Goal: Task Accomplishment & Management: Use online tool/utility

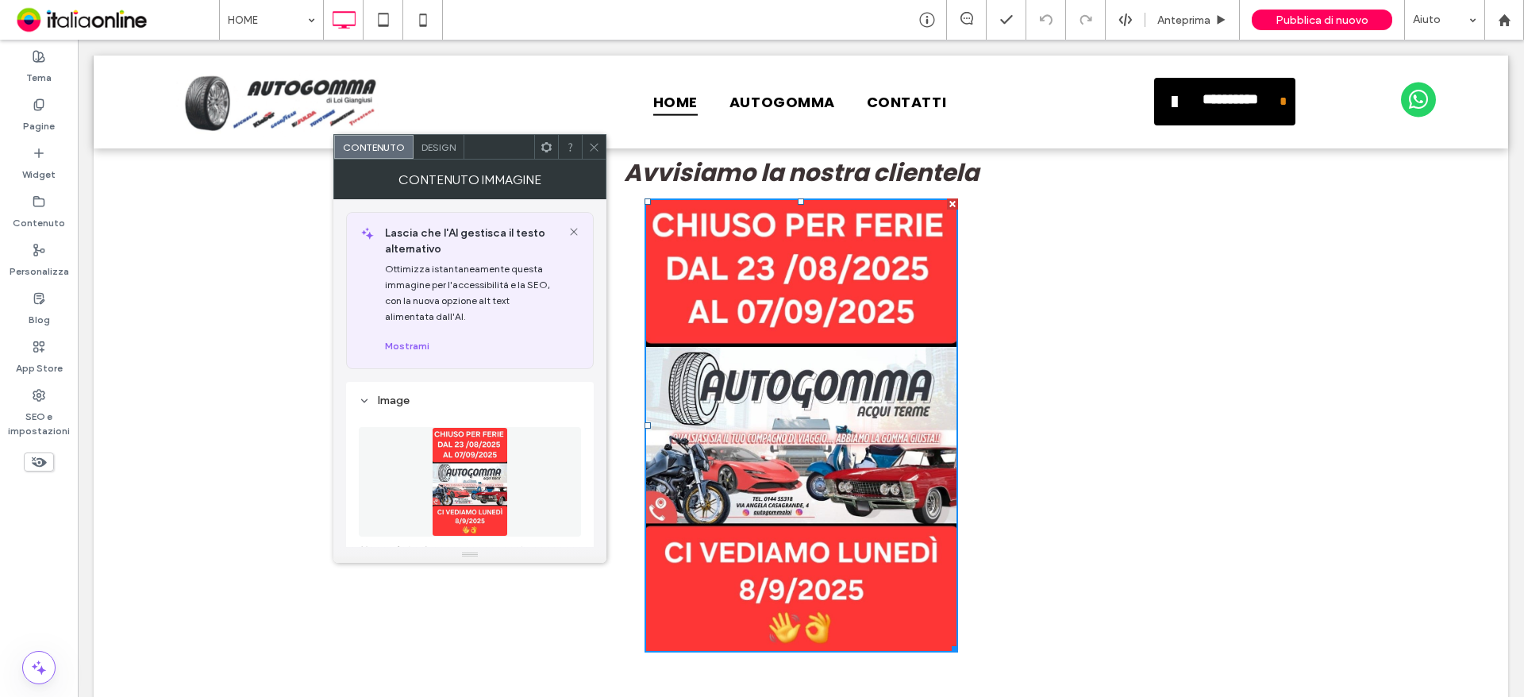
click at [570, 229] on icon at bounding box center [574, 231] width 13 height 13
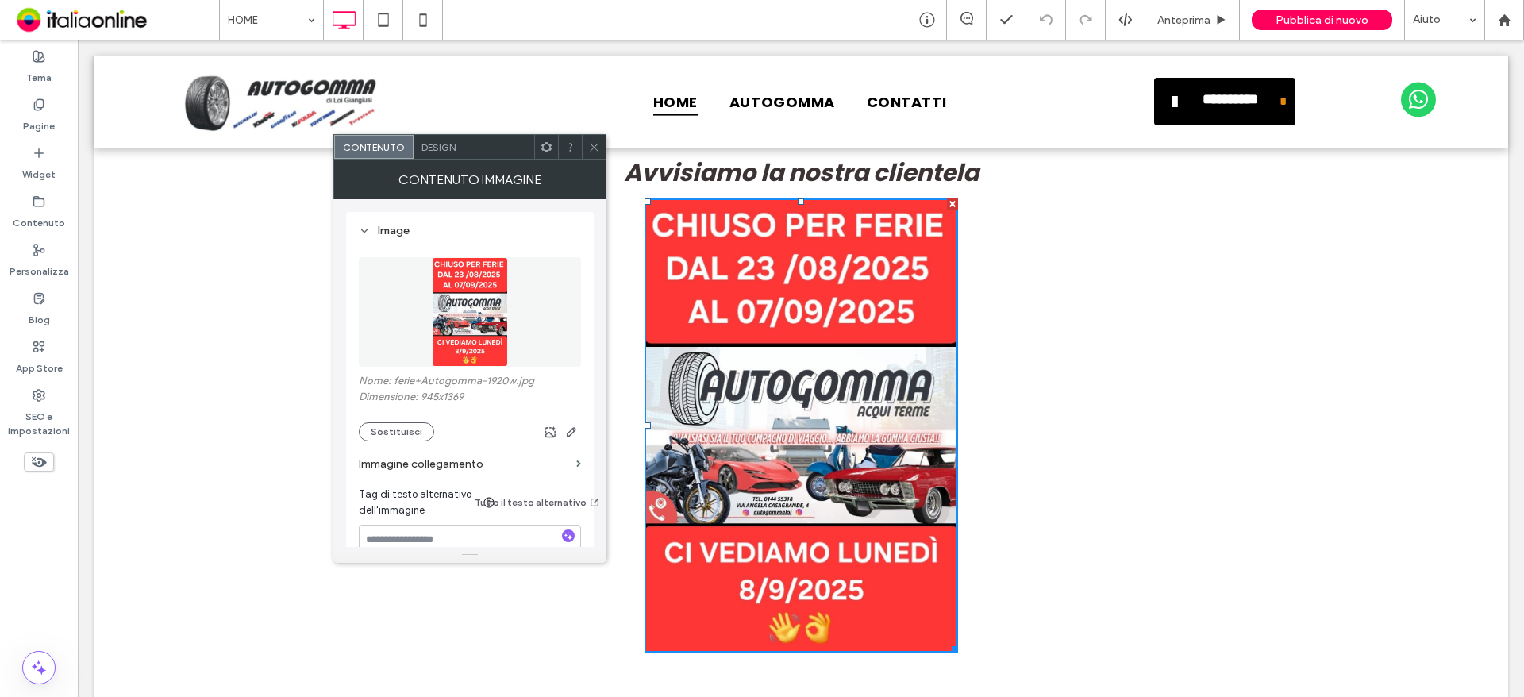
click at [466, 303] on img at bounding box center [470, 312] width 76 height 110
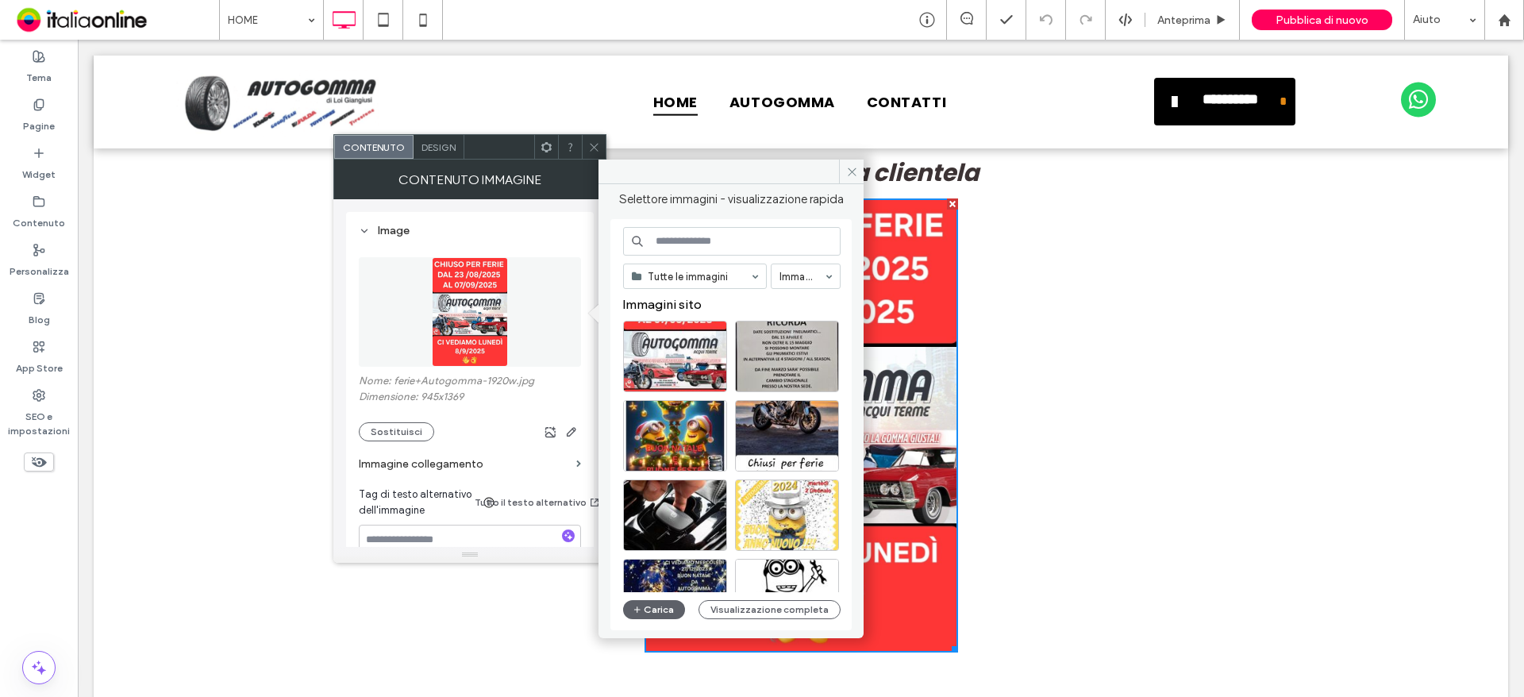
scroll to position [159, 0]
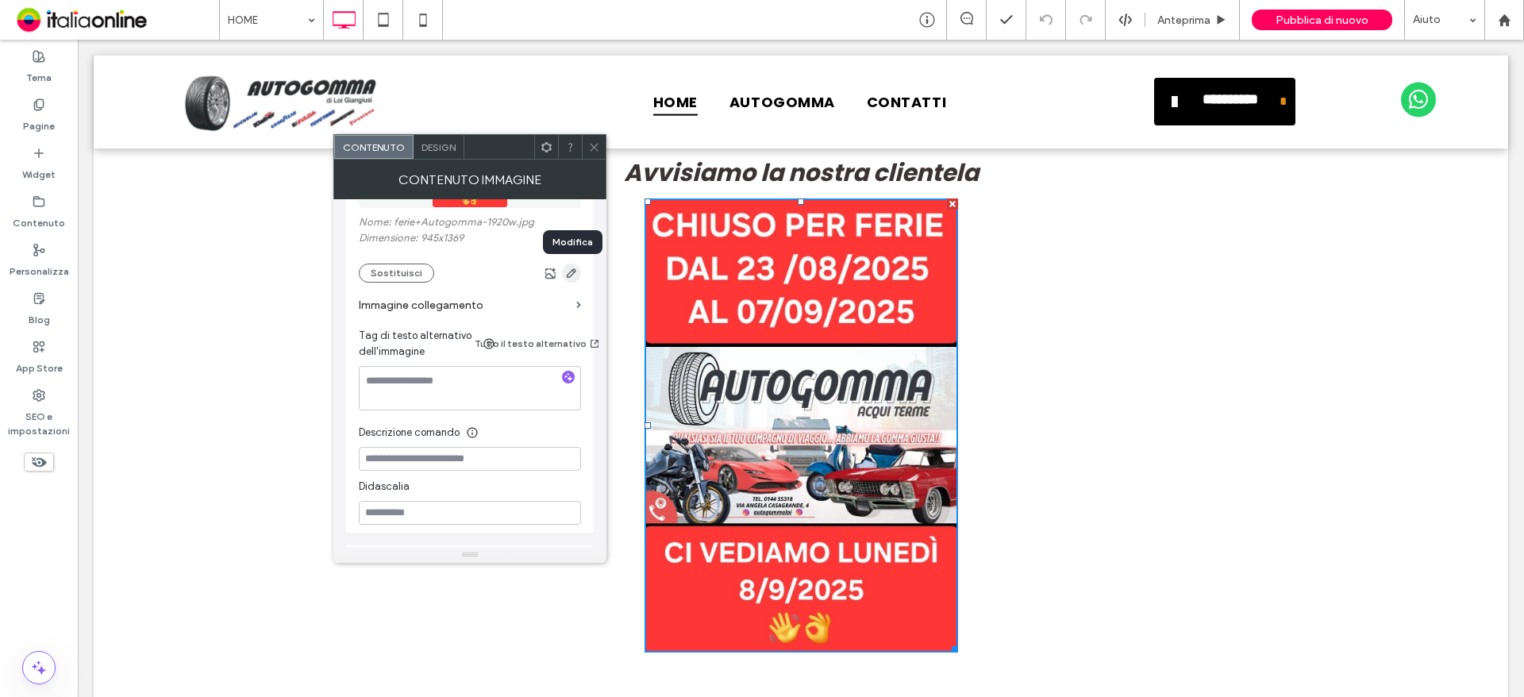
click at [575, 269] on icon "button" at bounding box center [571, 273] width 13 height 13
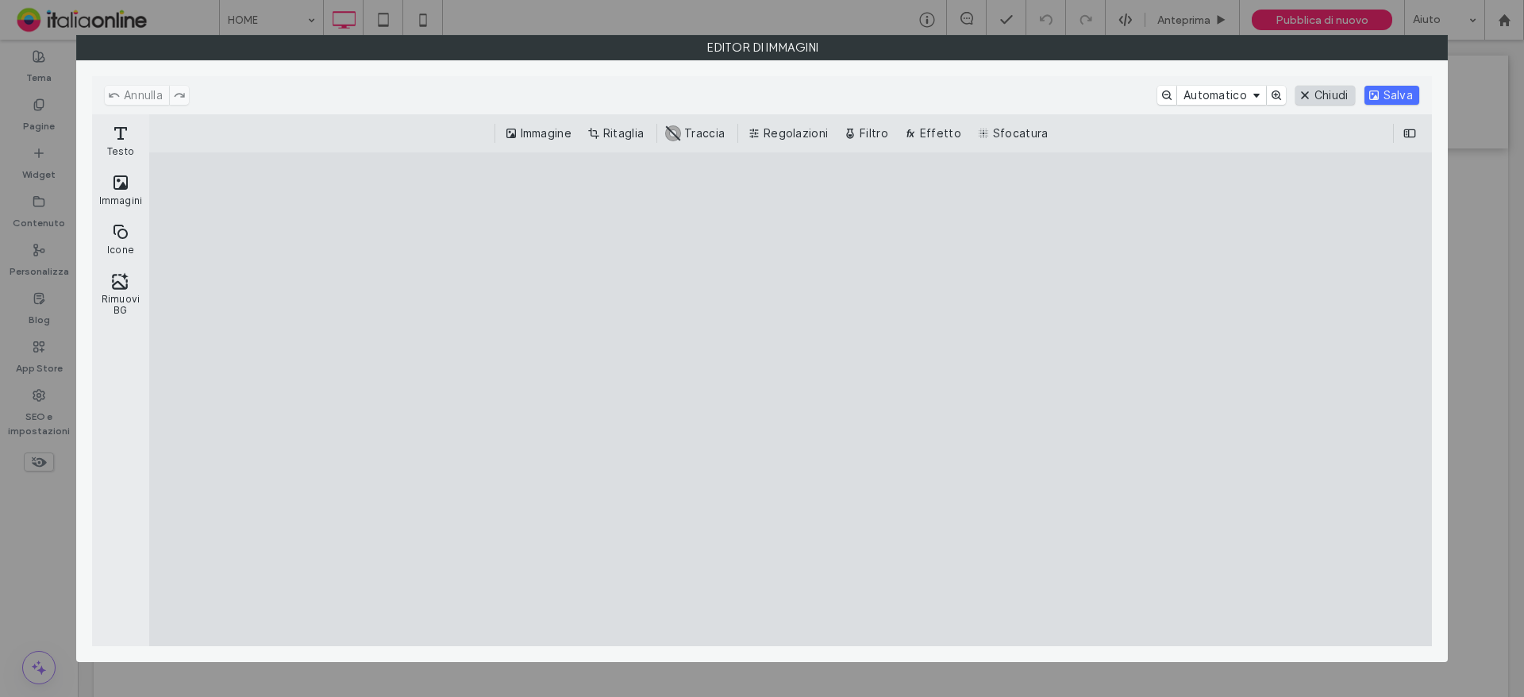
click at [1307, 100] on button "Chiudi" at bounding box center [1325, 95] width 60 height 19
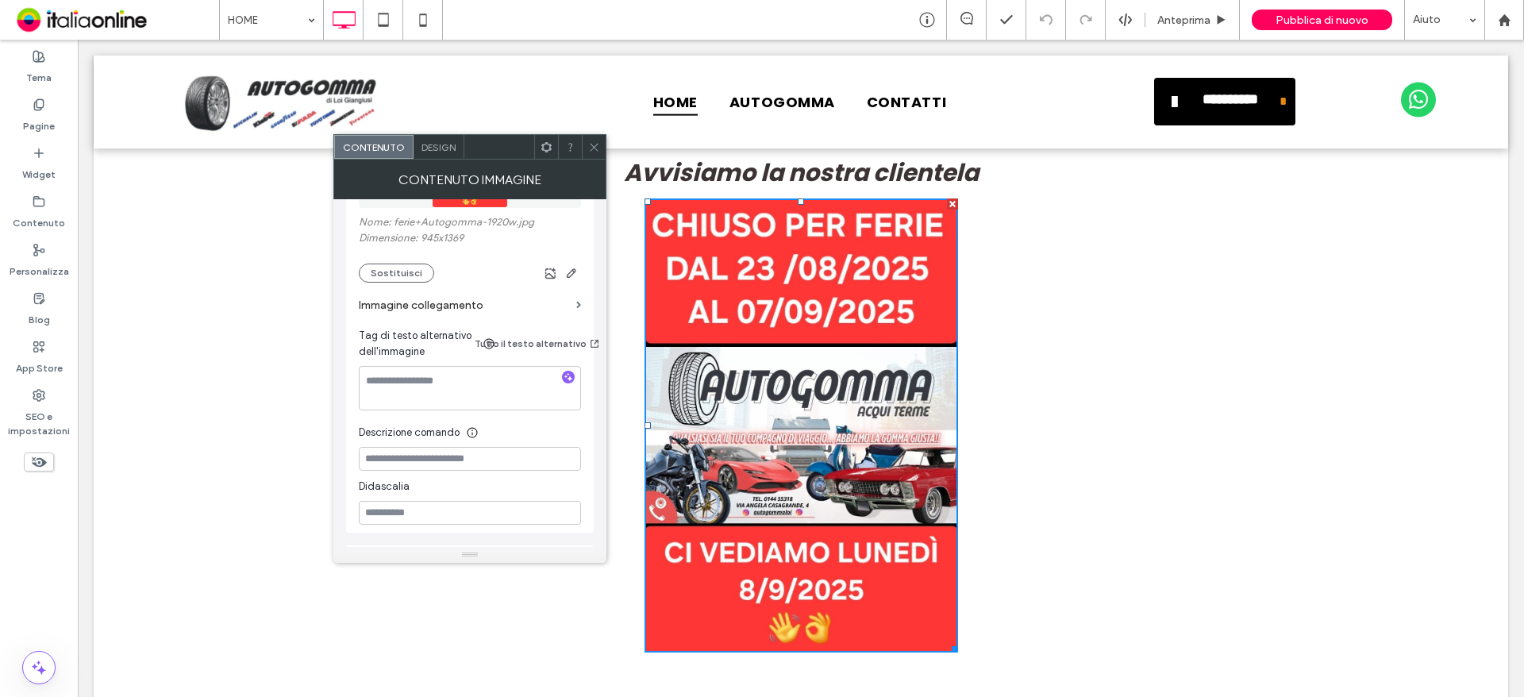
click at [739, 311] on img at bounding box center [801, 425] width 314 height 454
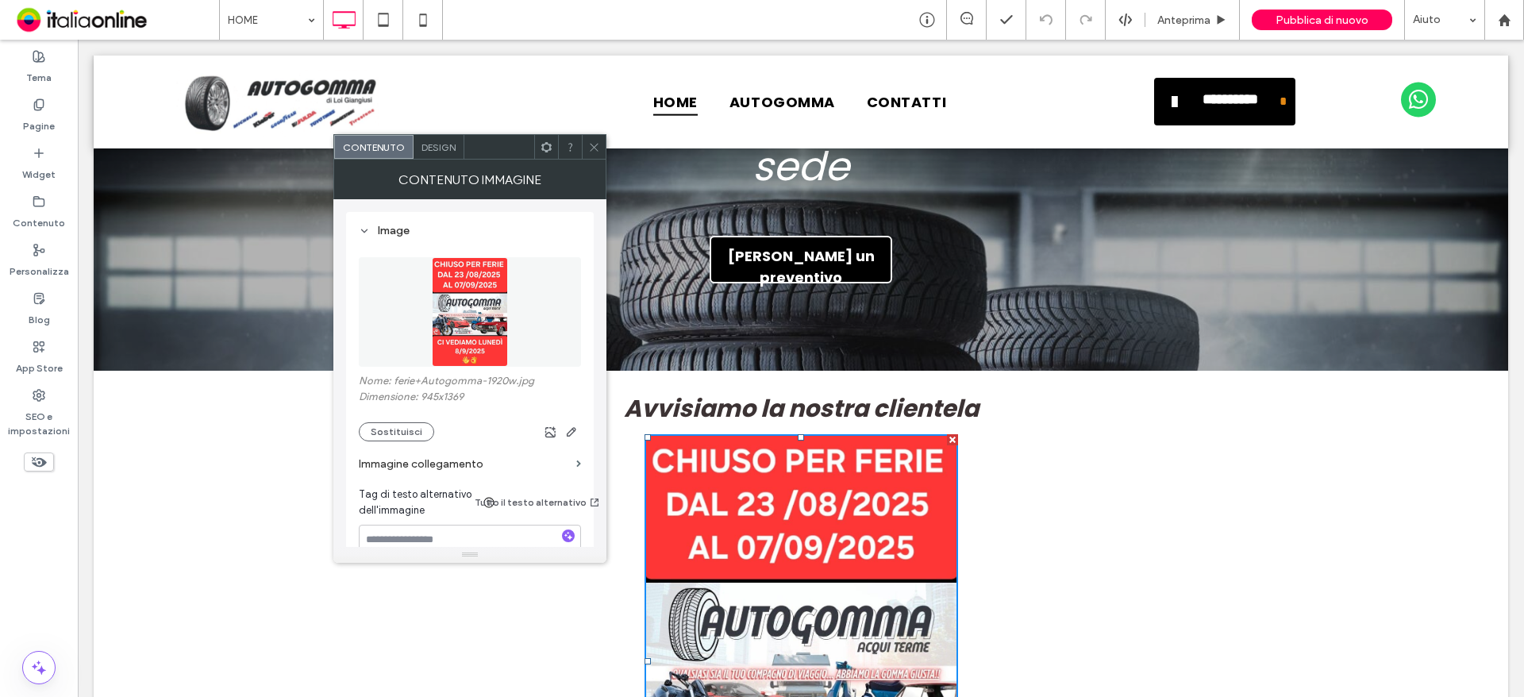
scroll to position [556, 0]
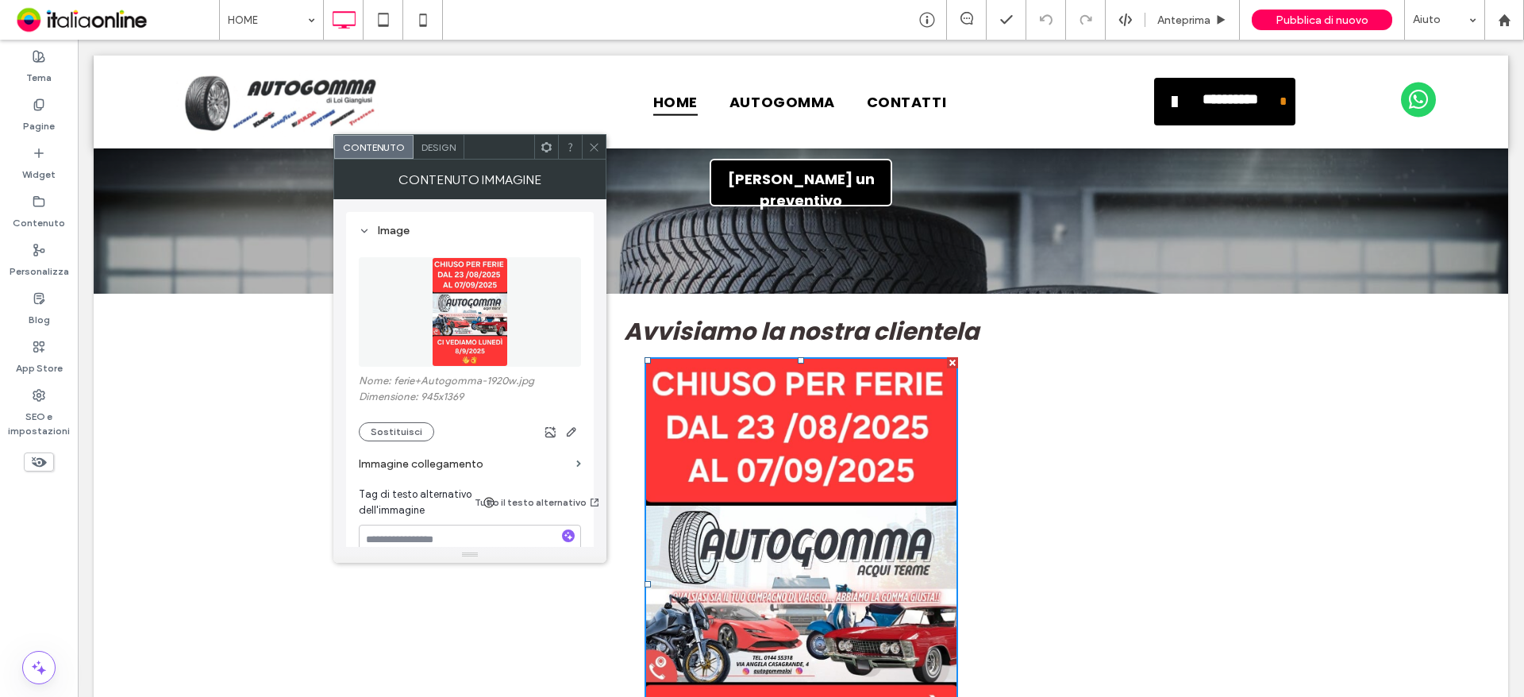
click at [947, 357] on div at bounding box center [952, 362] width 11 height 11
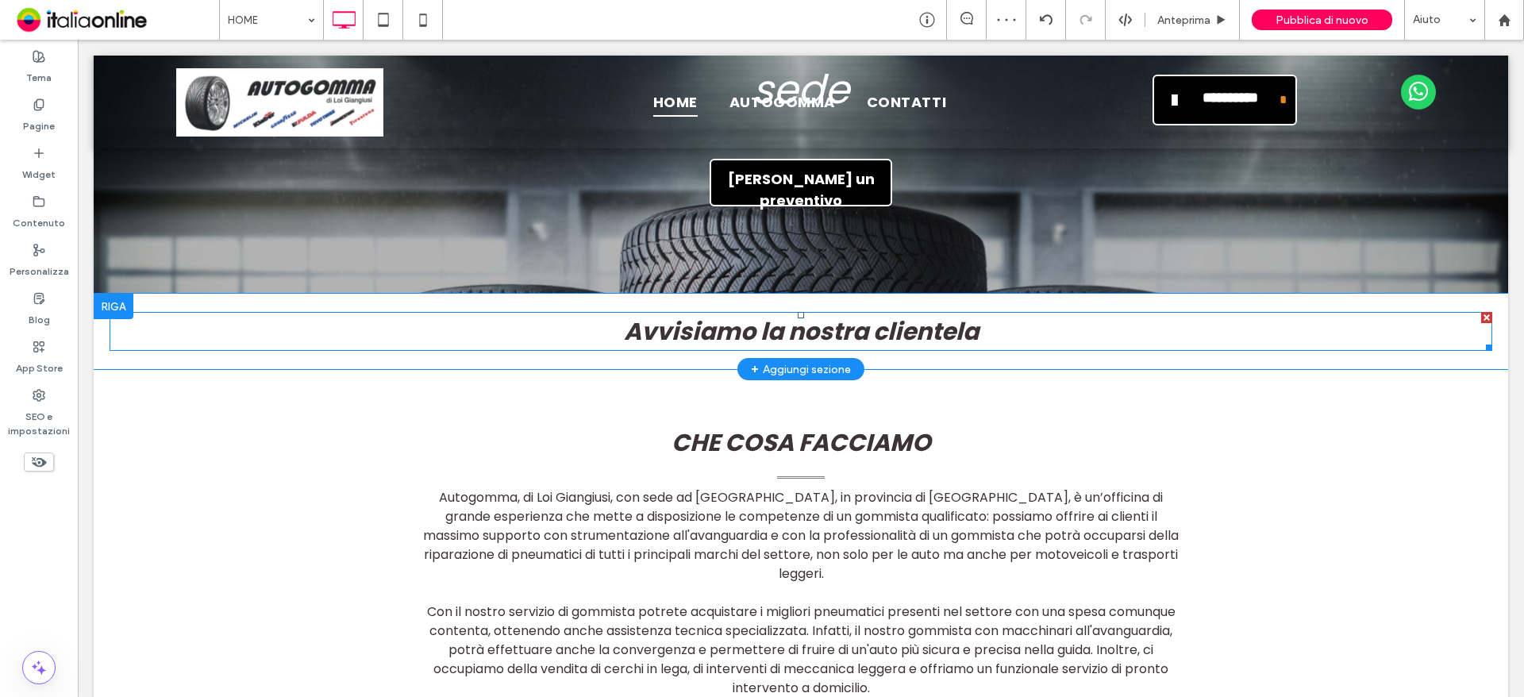
click at [1481, 312] on div at bounding box center [1486, 317] width 11 height 11
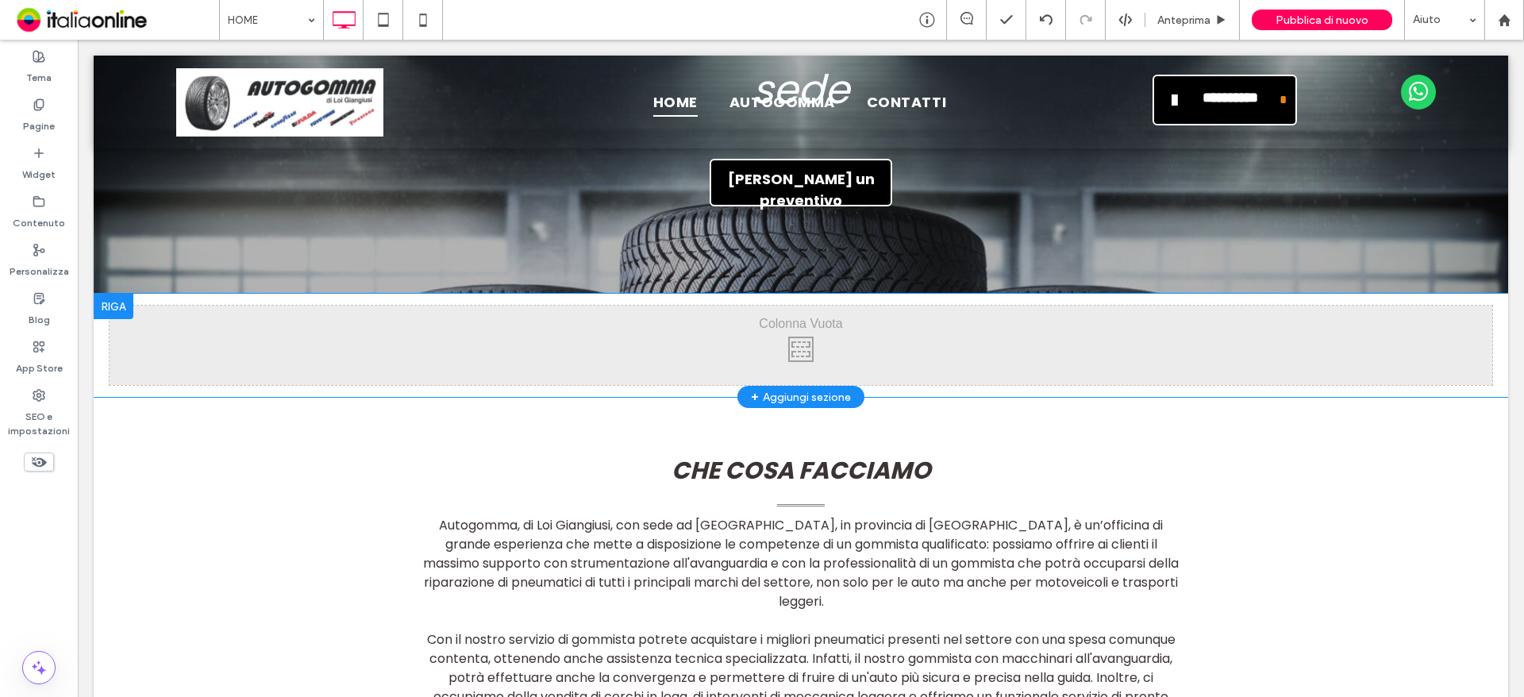
click at [895, 306] on div "Click To Paste" at bounding box center [801, 345] width 1383 height 79
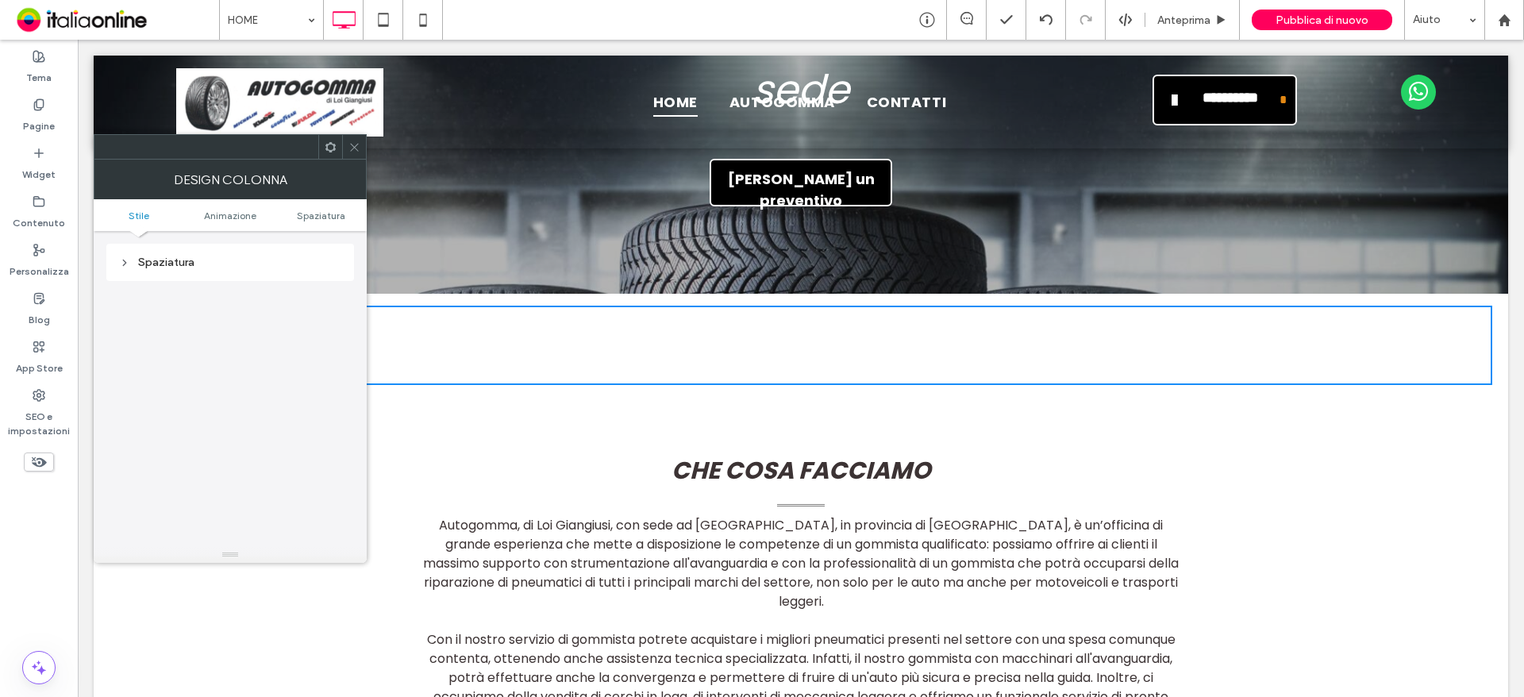
scroll to position [0, 0]
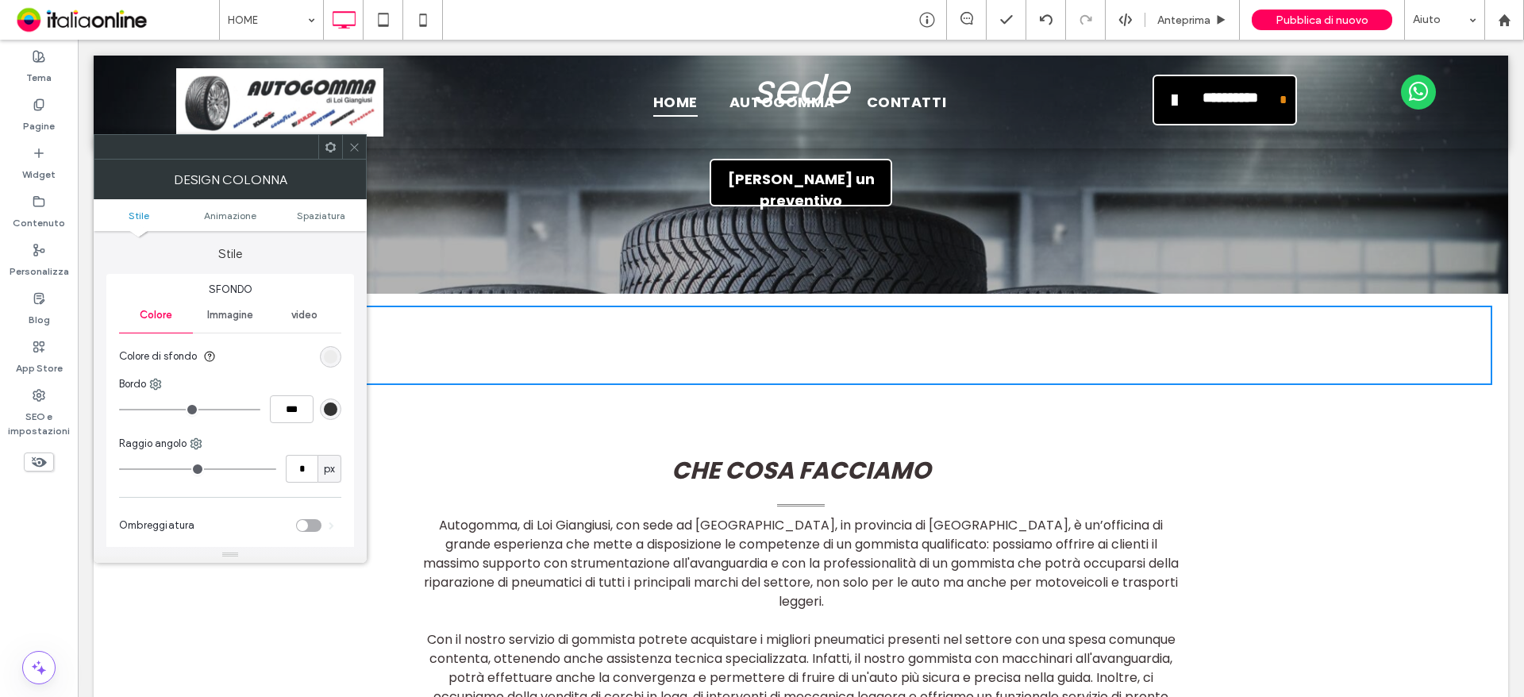
click at [500, 306] on div "Click To Paste" at bounding box center [801, 345] width 1383 height 79
click at [325, 215] on span "Spaziatura" at bounding box center [321, 216] width 48 height 12
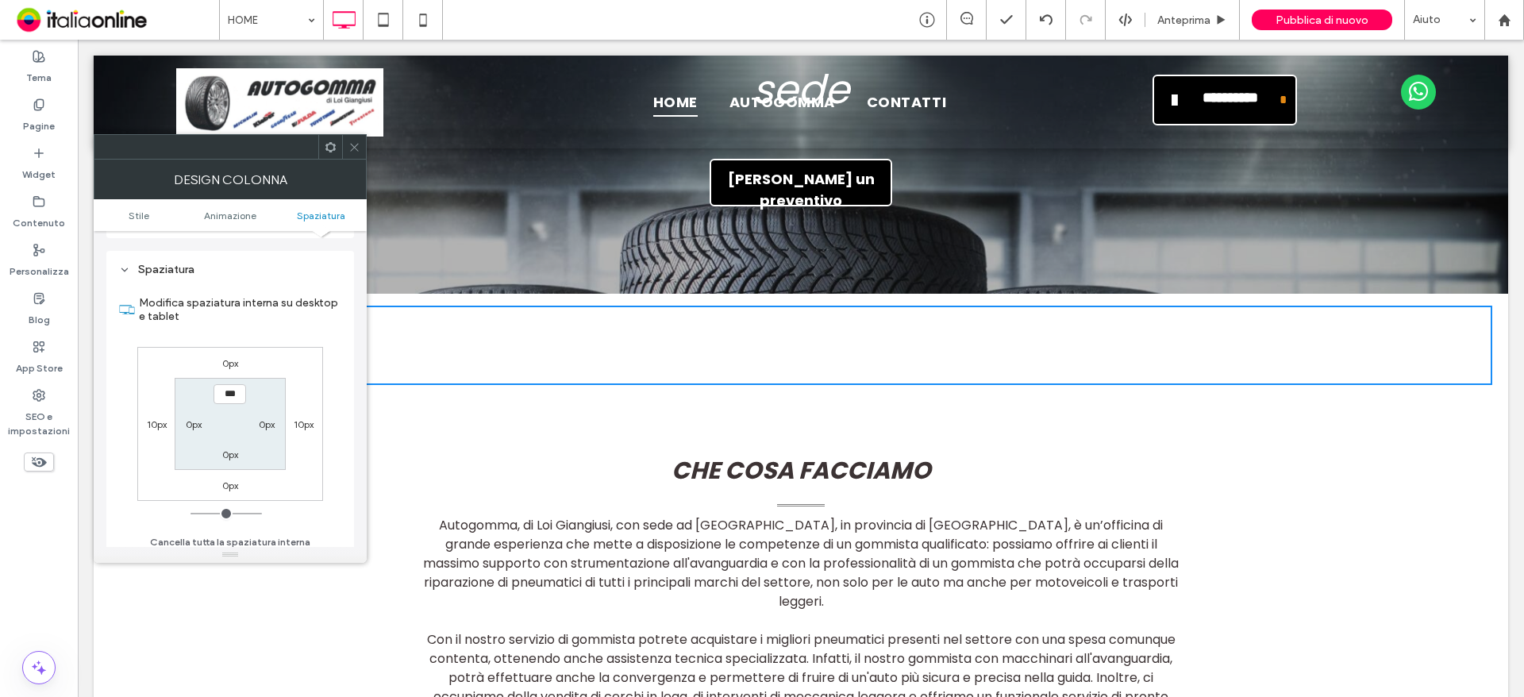
scroll to position [372, 0]
click at [237, 225] on ul "Stile Animazione Spaziatura" at bounding box center [230, 215] width 273 height 32
click at [353, 150] on icon at bounding box center [354, 147] width 12 height 12
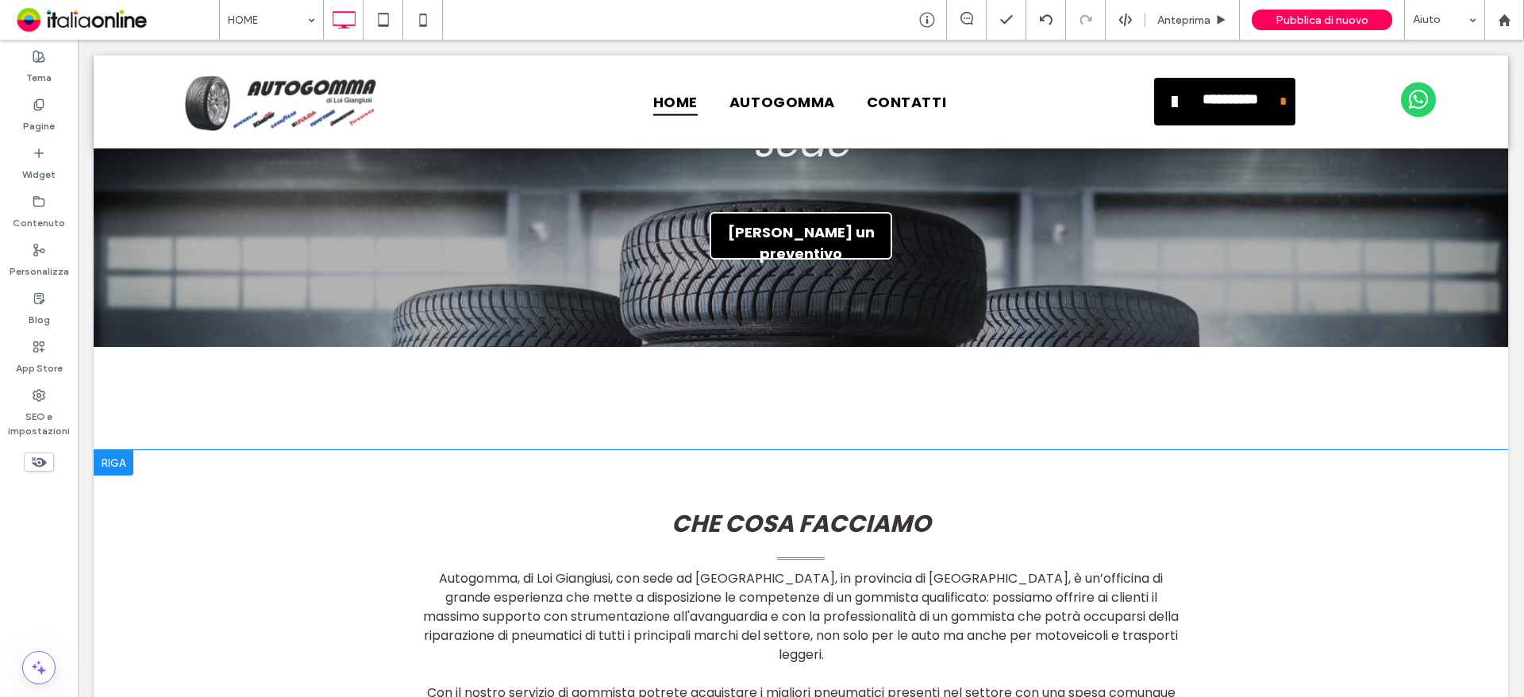
scroll to position [397, 0]
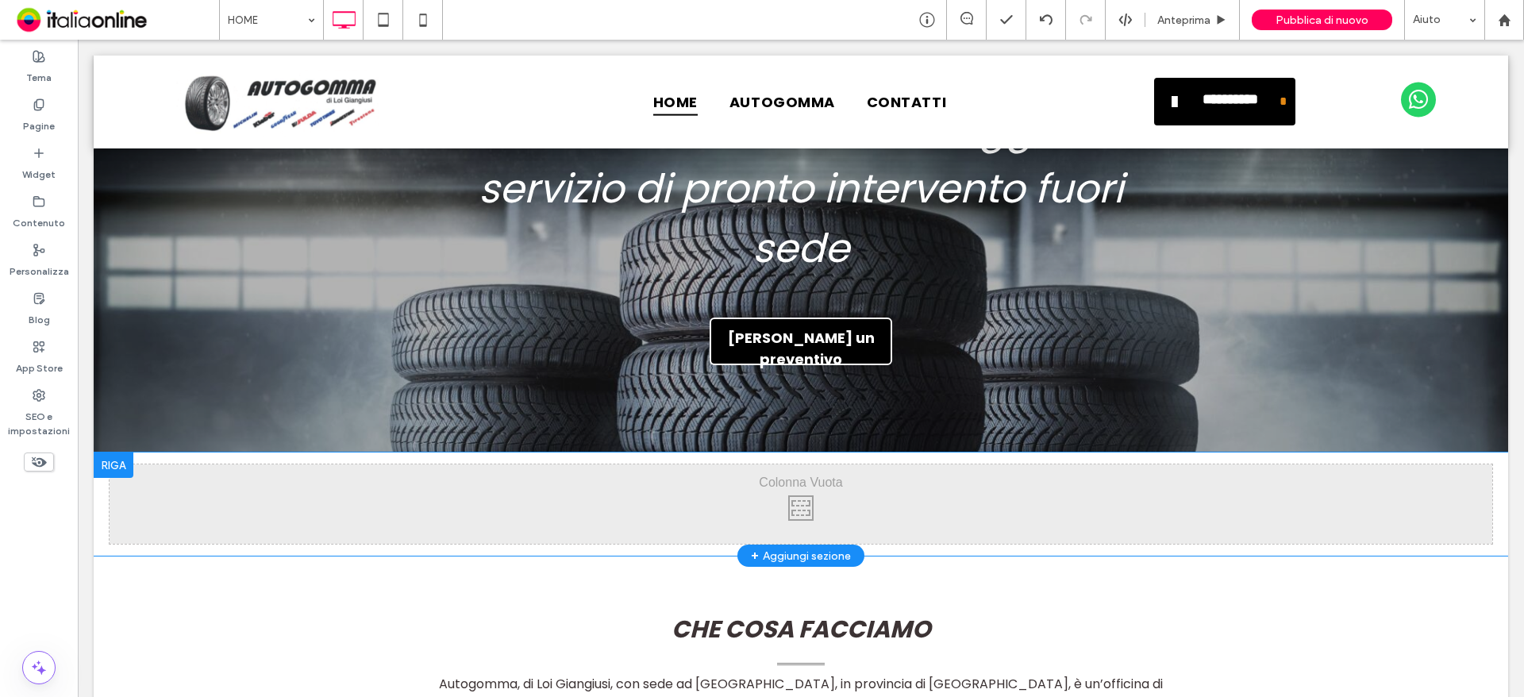
drag, startPoint x: 334, startPoint y: 465, endPoint x: 377, endPoint y: 402, distance: 76.6
click at [377, 452] on div "Click To Paste [GEOGRAPHIC_DATA] + Aggiungi sezione" at bounding box center [801, 503] width 1414 height 103
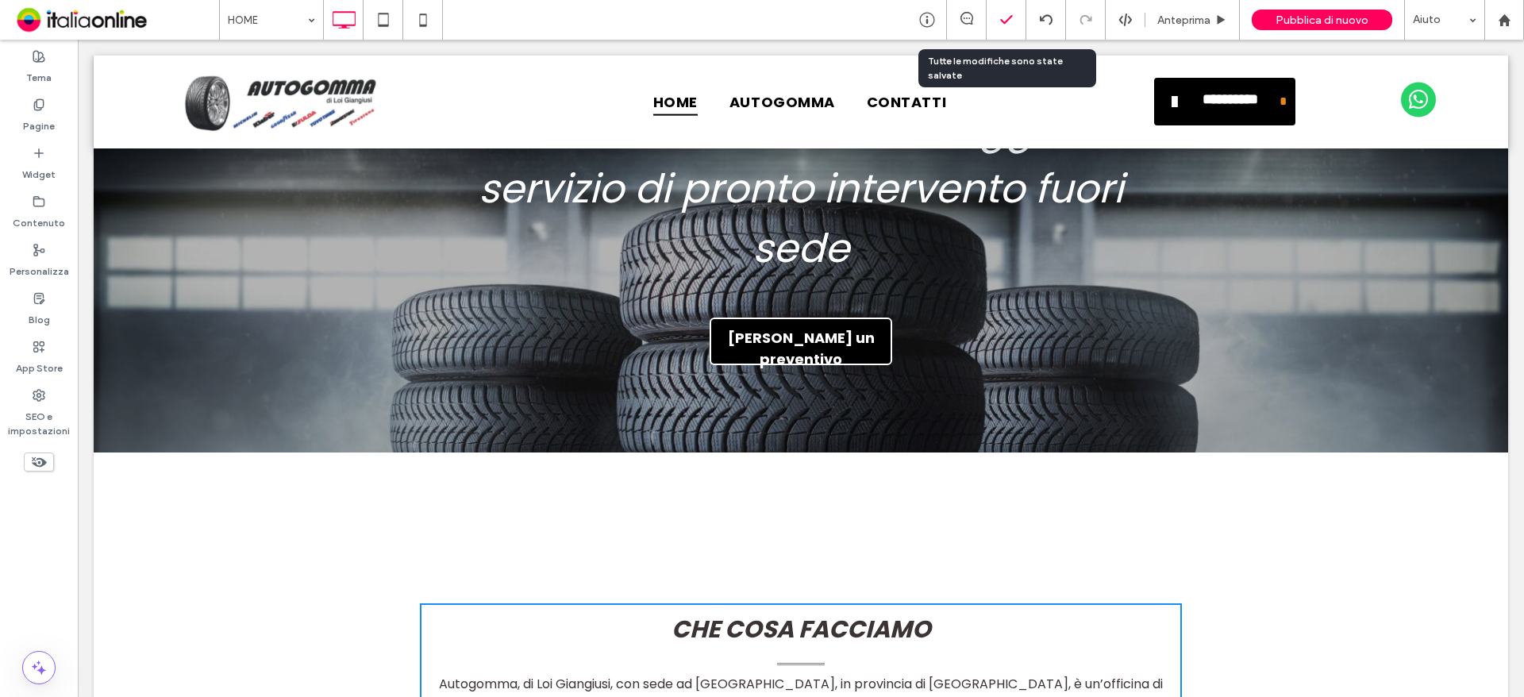
click at [991, 20] on div at bounding box center [1006, 20] width 39 height 16
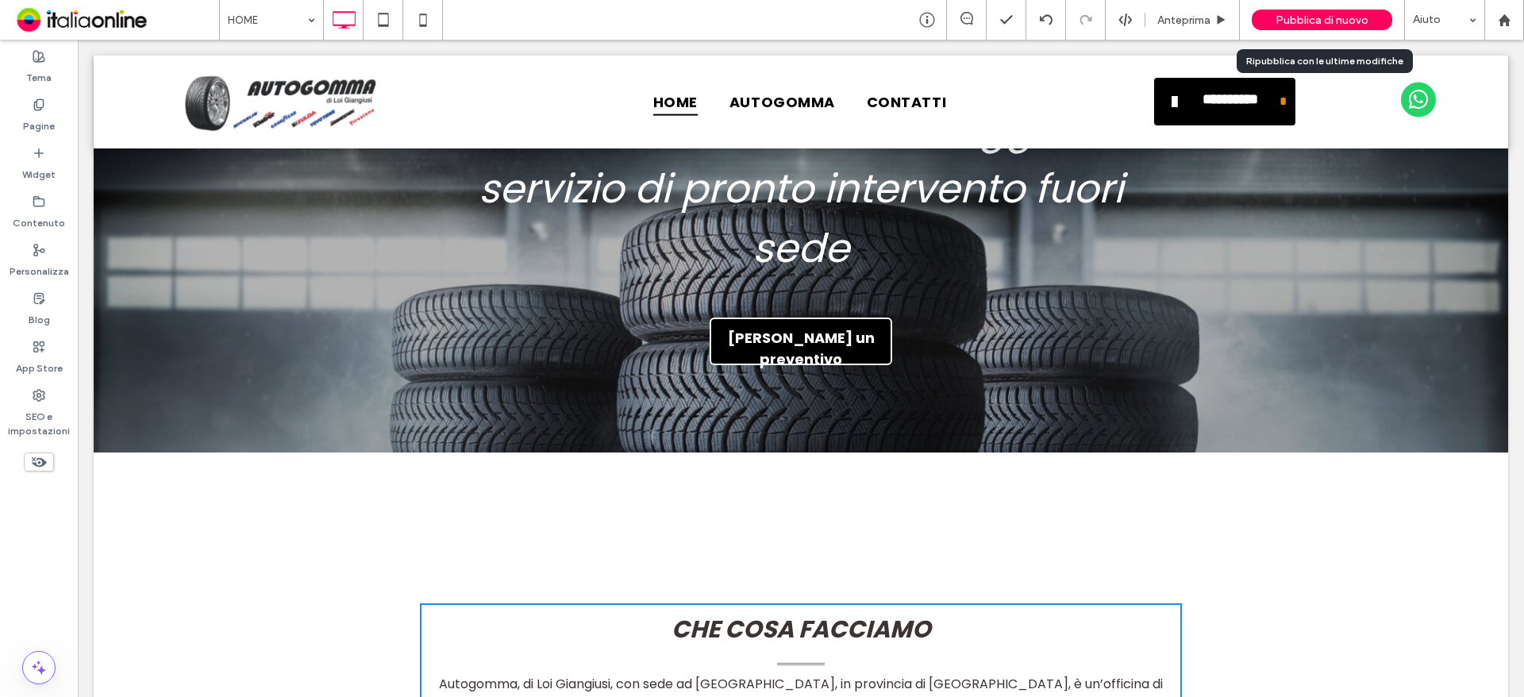
click at [1355, 19] on span "Pubblica di nuovo" at bounding box center [1322, 19] width 93 height 13
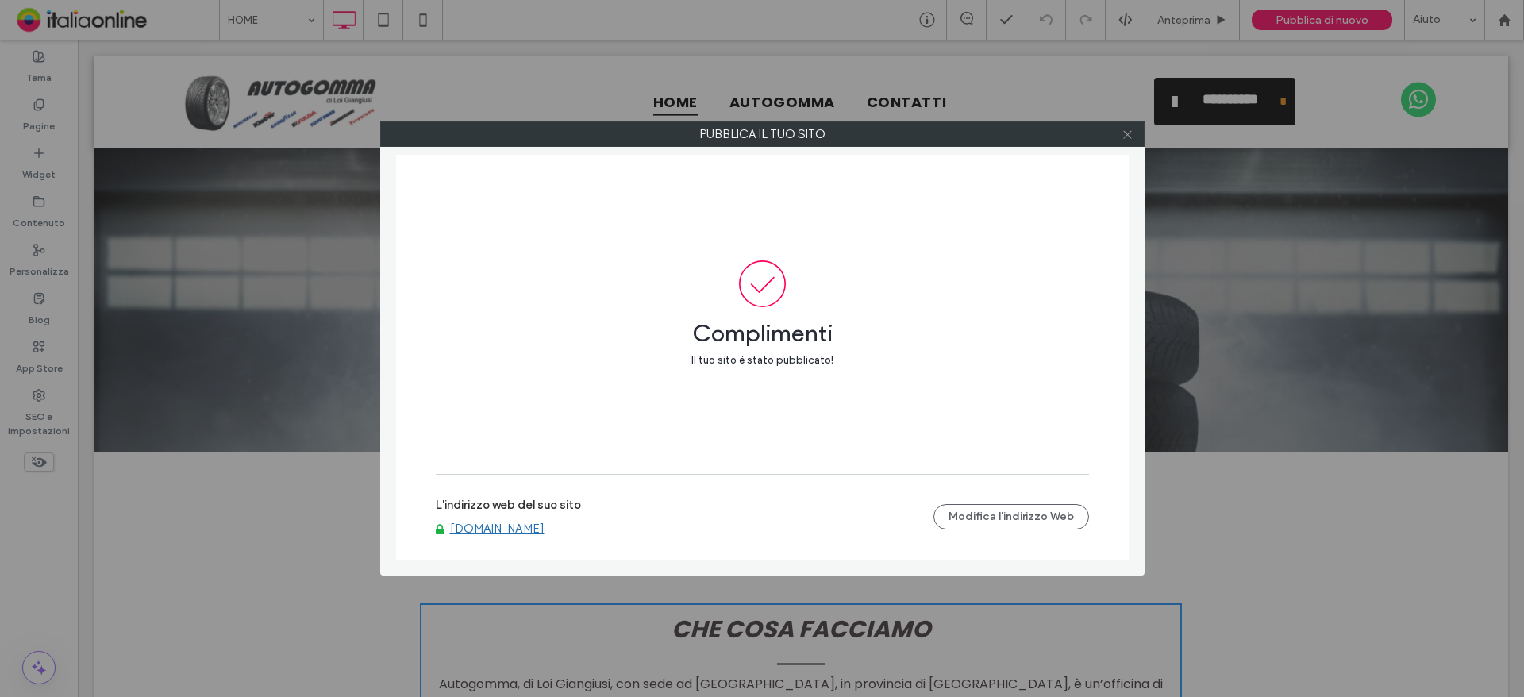
click at [1125, 133] on icon at bounding box center [1128, 135] width 12 height 12
